Goal: Navigation & Orientation: Find specific page/section

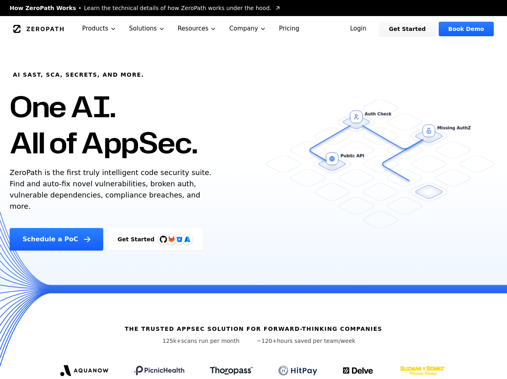
click at [371, 33] on link "Login" at bounding box center [359, 29] width 36 height 14
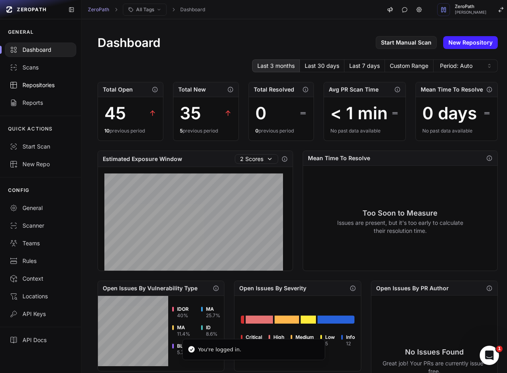
click at [48, 79] on link "Repositories" at bounding box center [40, 85] width 81 height 18
